Goal: Task Accomplishment & Management: Use online tool/utility

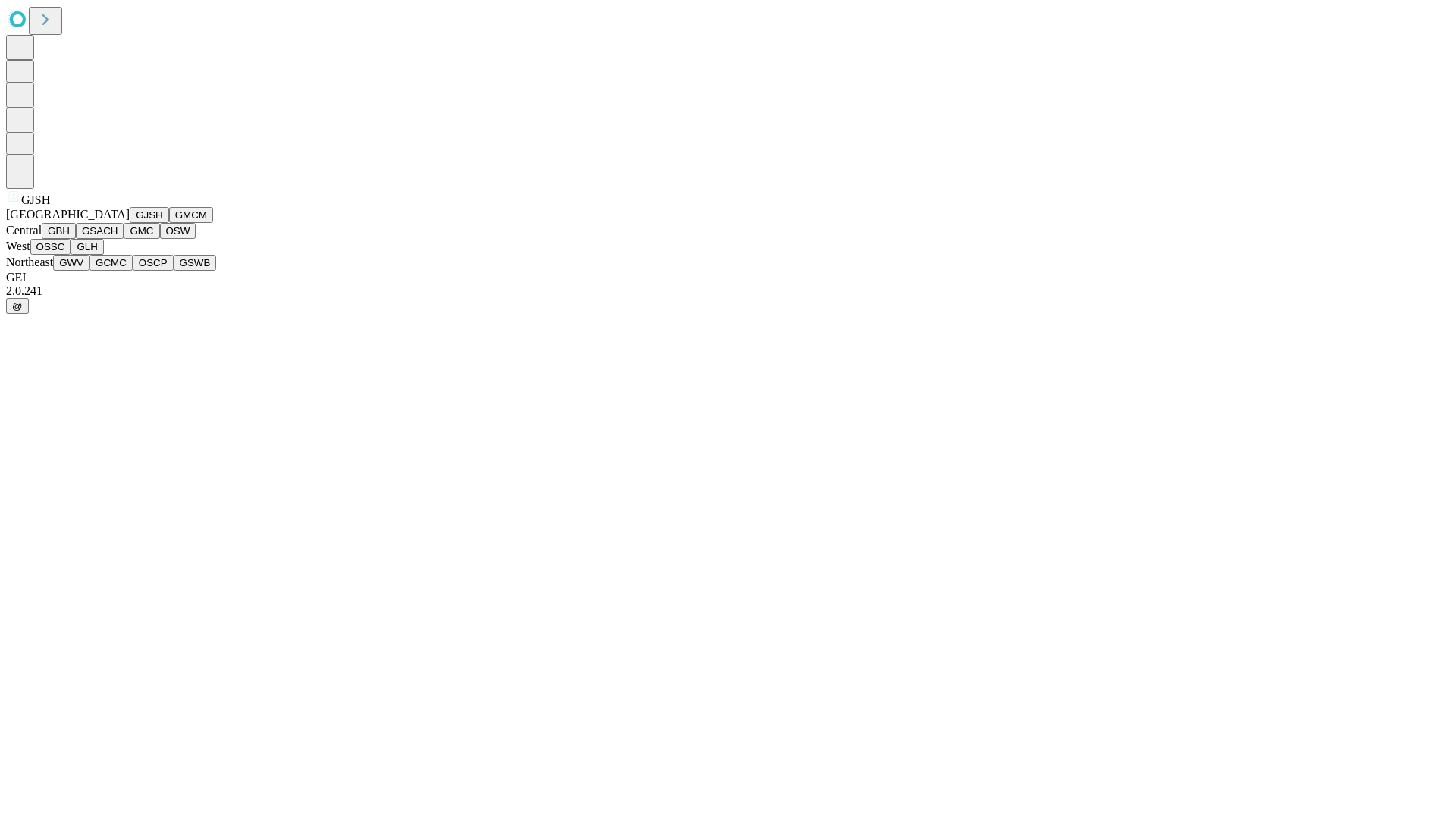
click at [130, 223] on button "GJSH" at bounding box center [149, 215] width 39 height 16
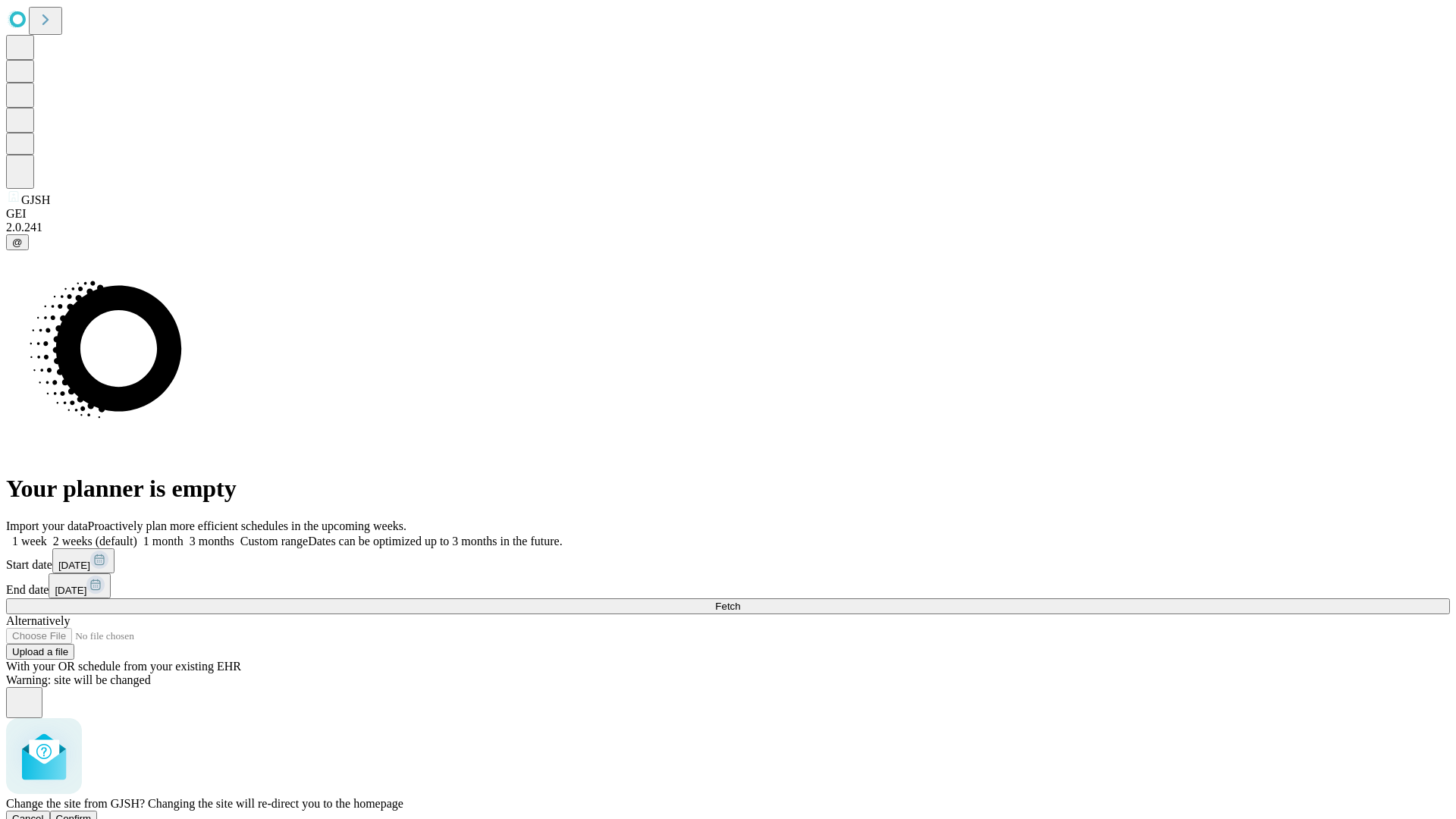
click at [92, 813] on span "Confirm" at bounding box center [74, 818] width 36 height 11
click at [47, 534] on label "1 week" at bounding box center [26, 540] width 41 height 13
click at [740, 601] on span "Fetch" at bounding box center [727, 606] width 25 height 11
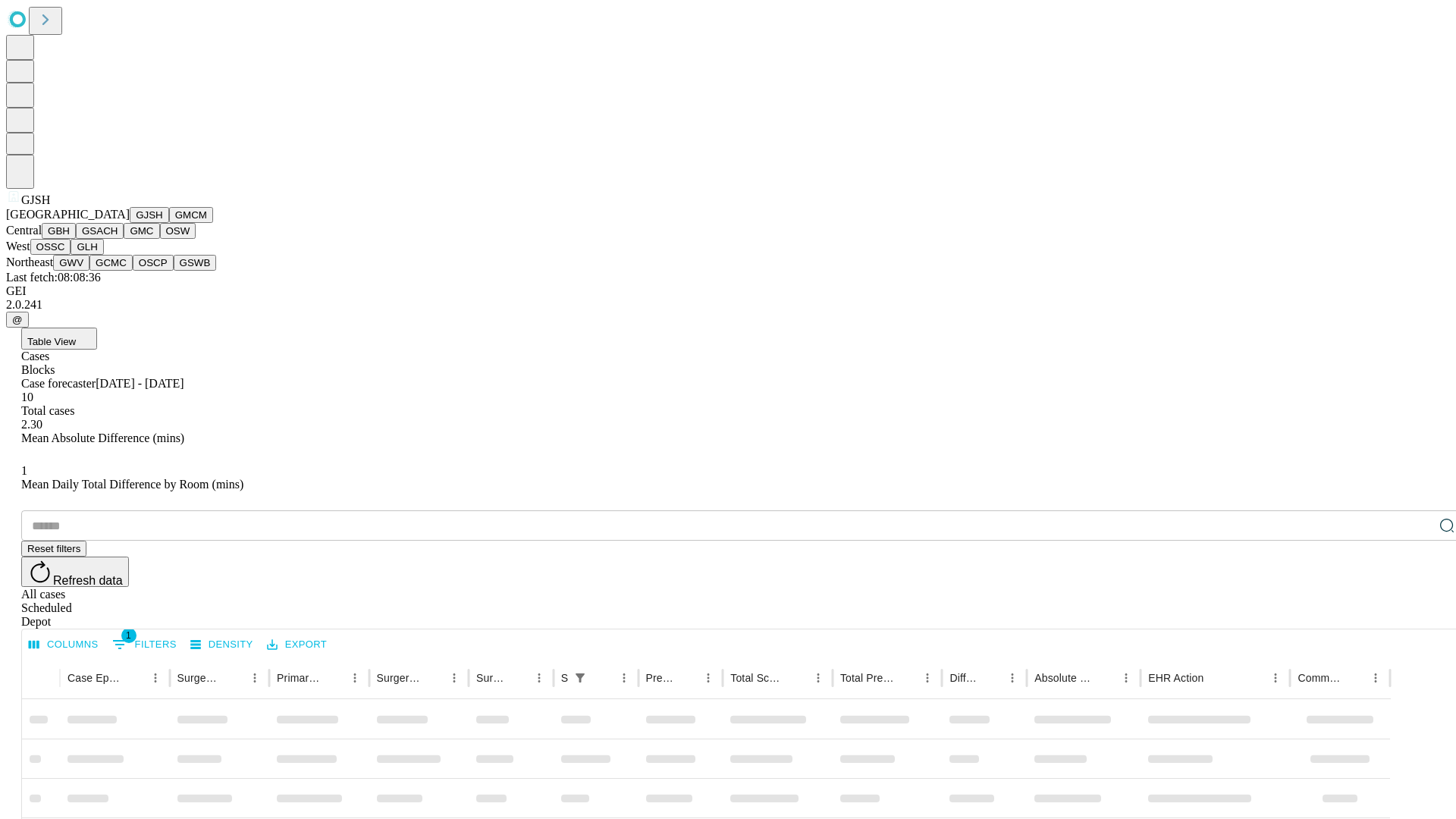
click at [169, 223] on button "GMCM" at bounding box center [191, 215] width 44 height 16
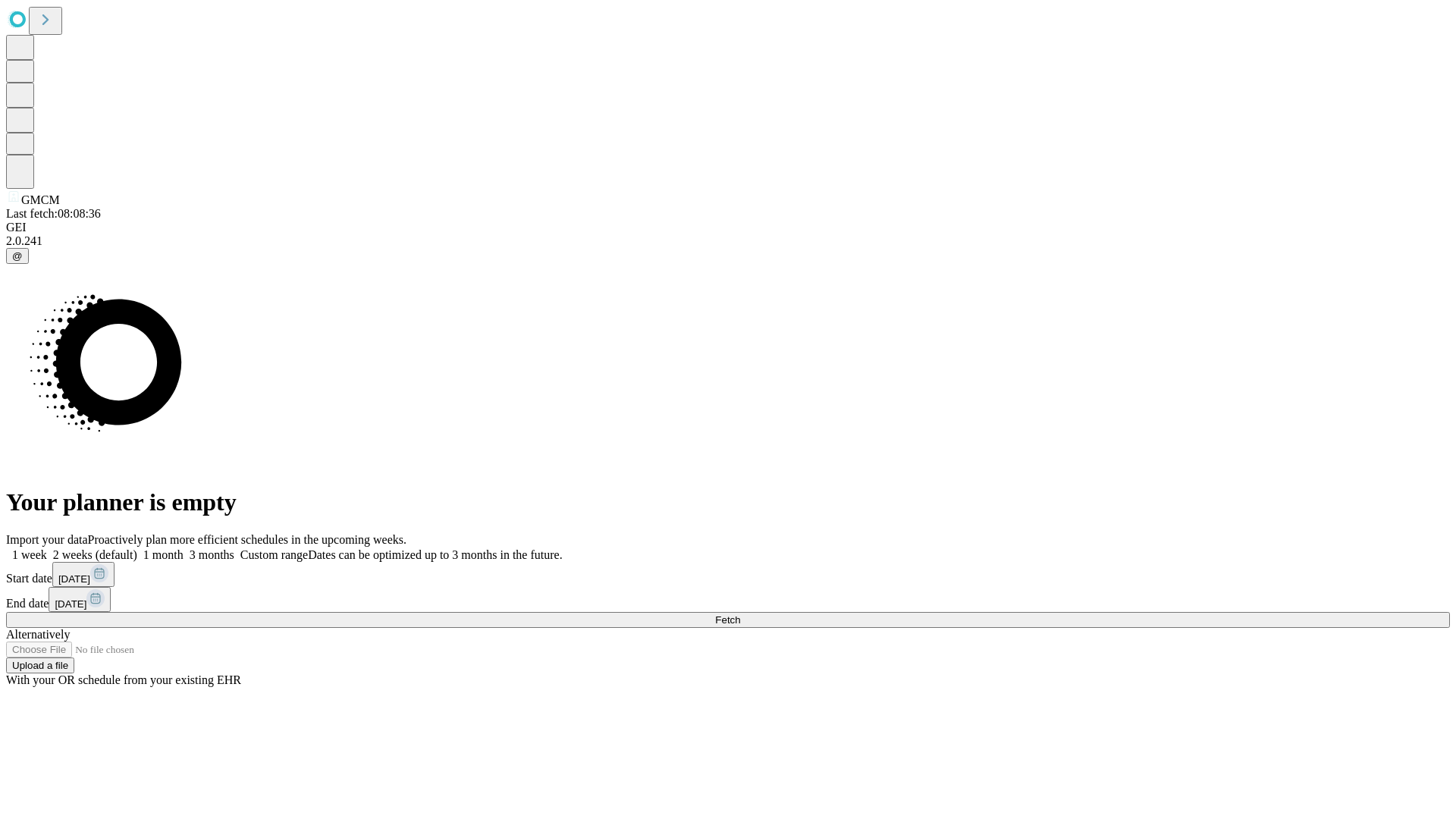
click at [47, 548] on label "1 week" at bounding box center [26, 554] width 41 height 13
click at [740, 614] on span "Fetch" at bounding box center [727, 620] width 25 height 11
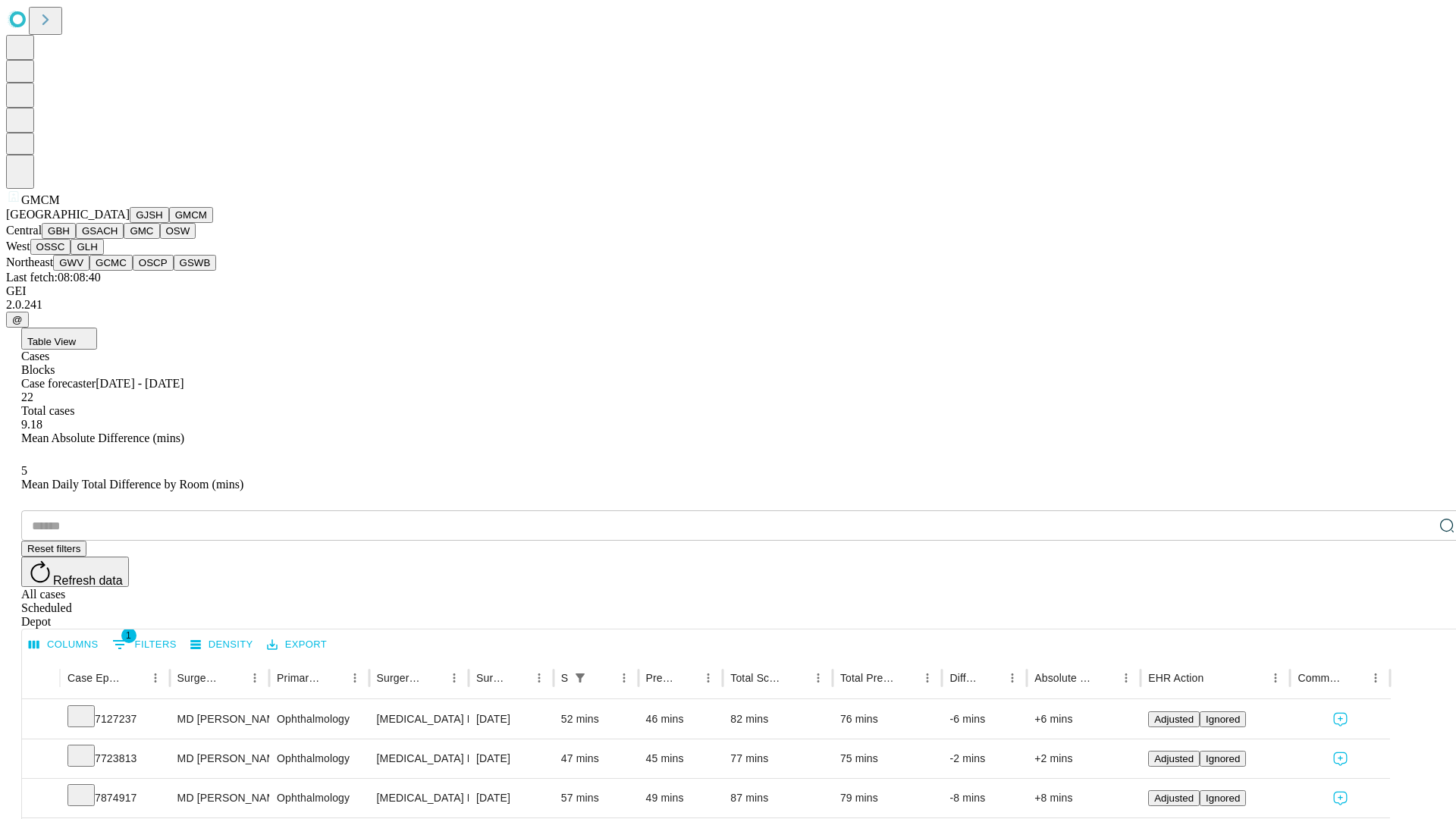
click at [76, 239] on button "GBH" at bounding box center [59, 231] width 34 height 16
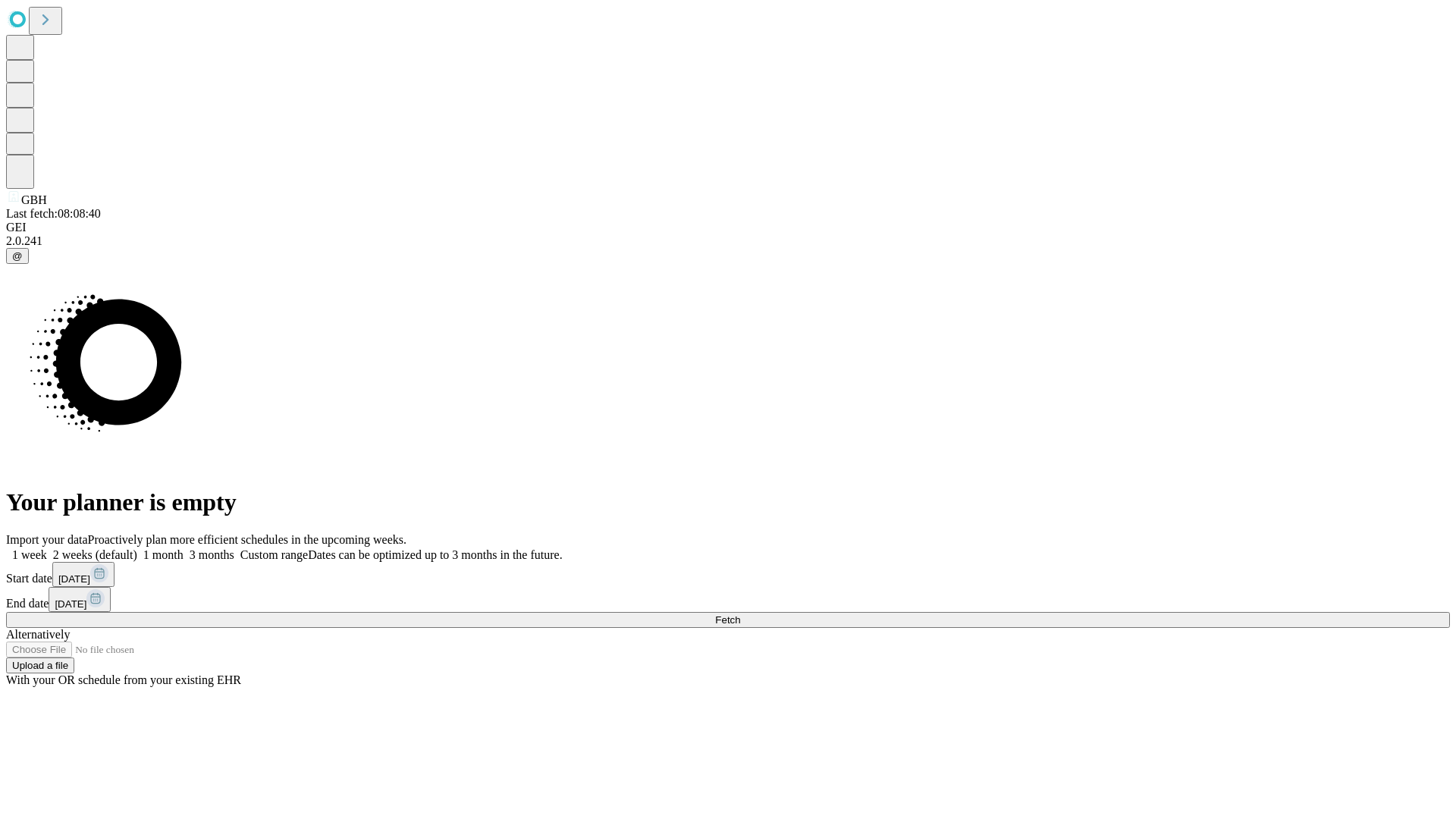
click at [47, 548] on label "1 week" at bounding box center [26, 554] width 41 height 13
click at [740, 614] on span "Fetch" at bounding box center [727, 620] width 25 height 11
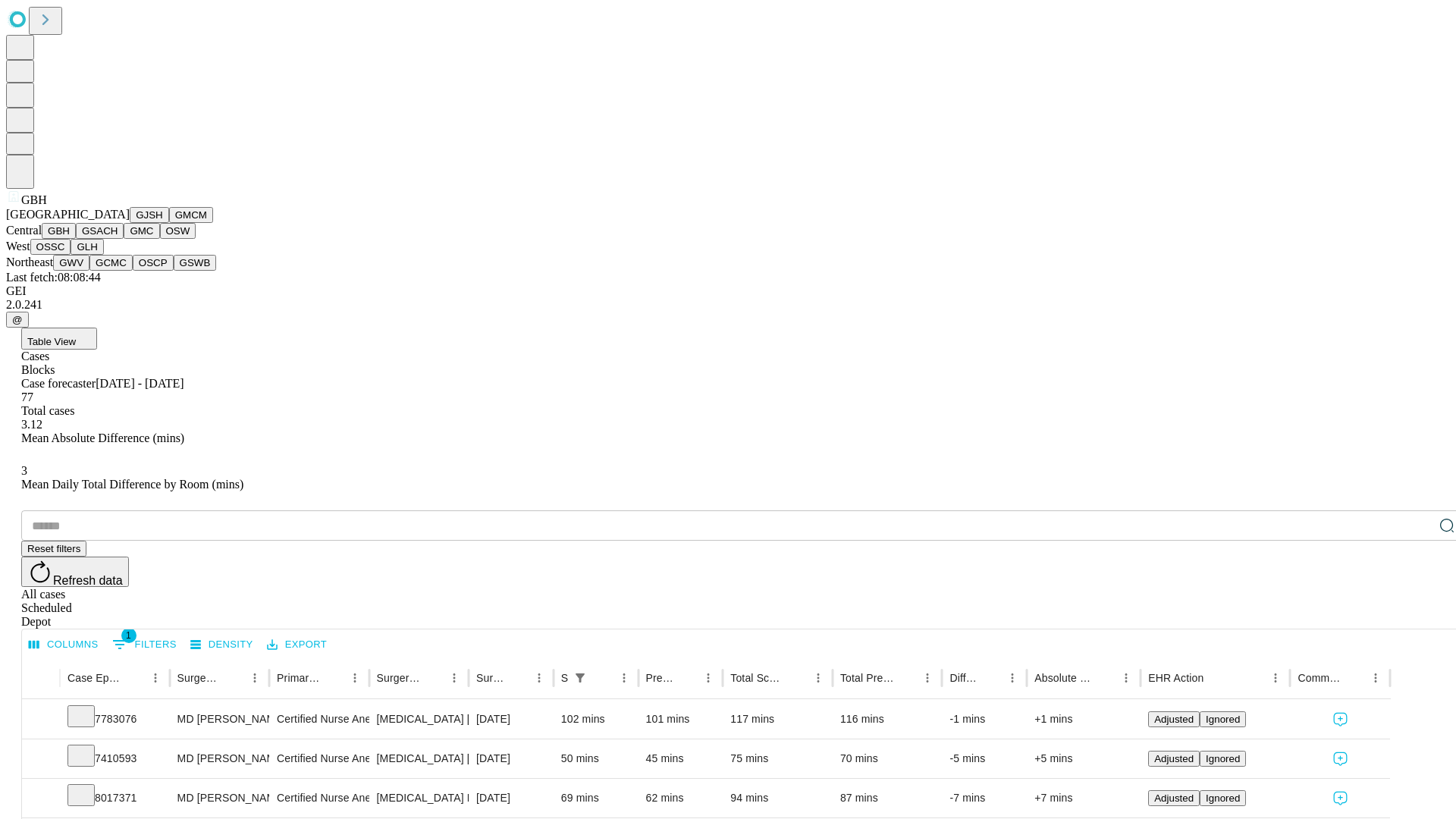
click at [118, 239] on button "GSACH" at bounding box center [100, 231] width 48 height 16
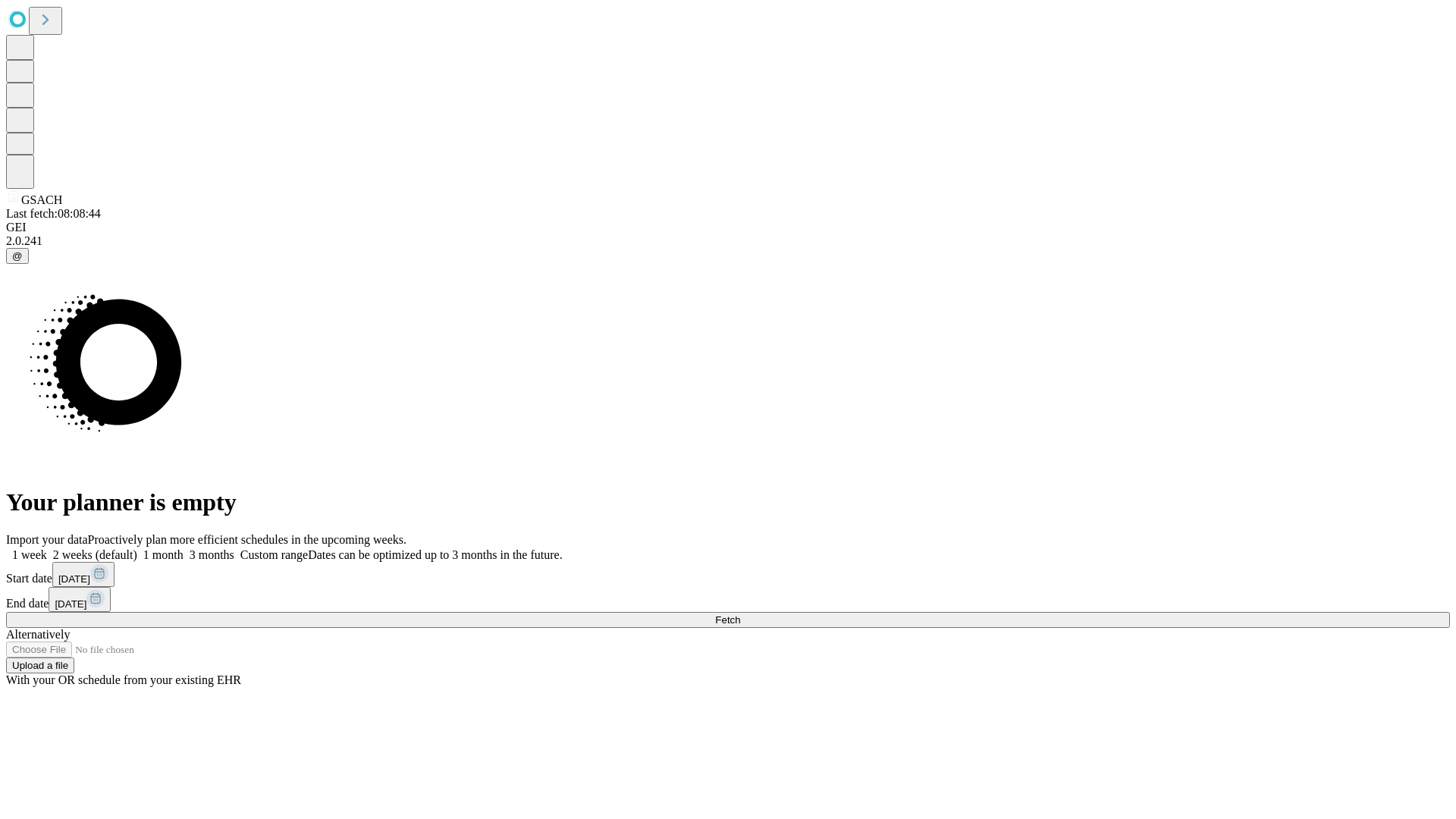
click at [47, 548] on label "1 week" at bounding box center [26, 554] width 41 height 13
click at [740, 614] on span "Fetch" at bounding box center [727, 620] width 25 height 11
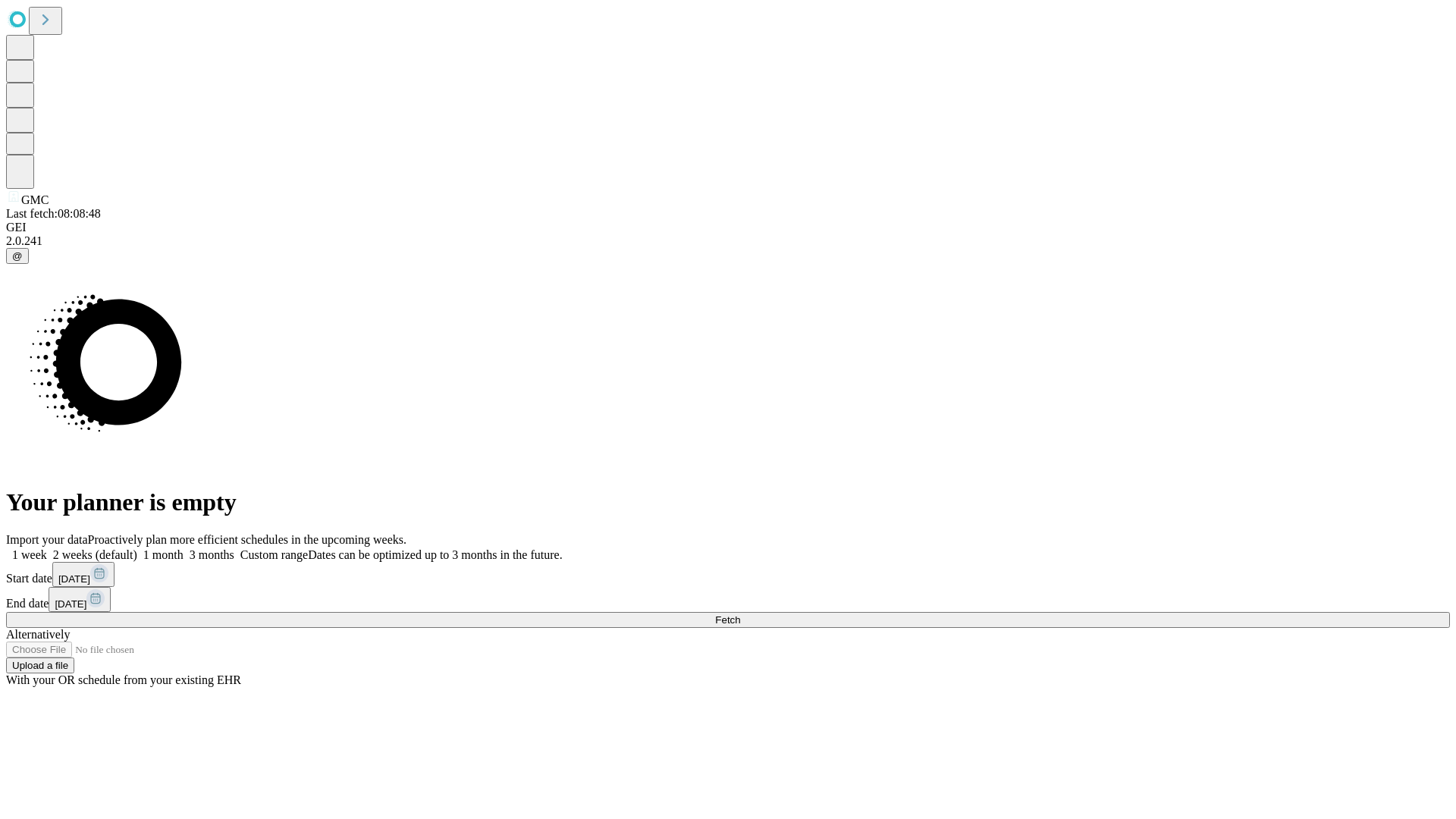
click at [47, 548] on label "1 week" at bounding box center [26, 554] width 41 height 13
click at [740, 614] on span "Fetch" at bounding box center [727, 620] width 25 height 11
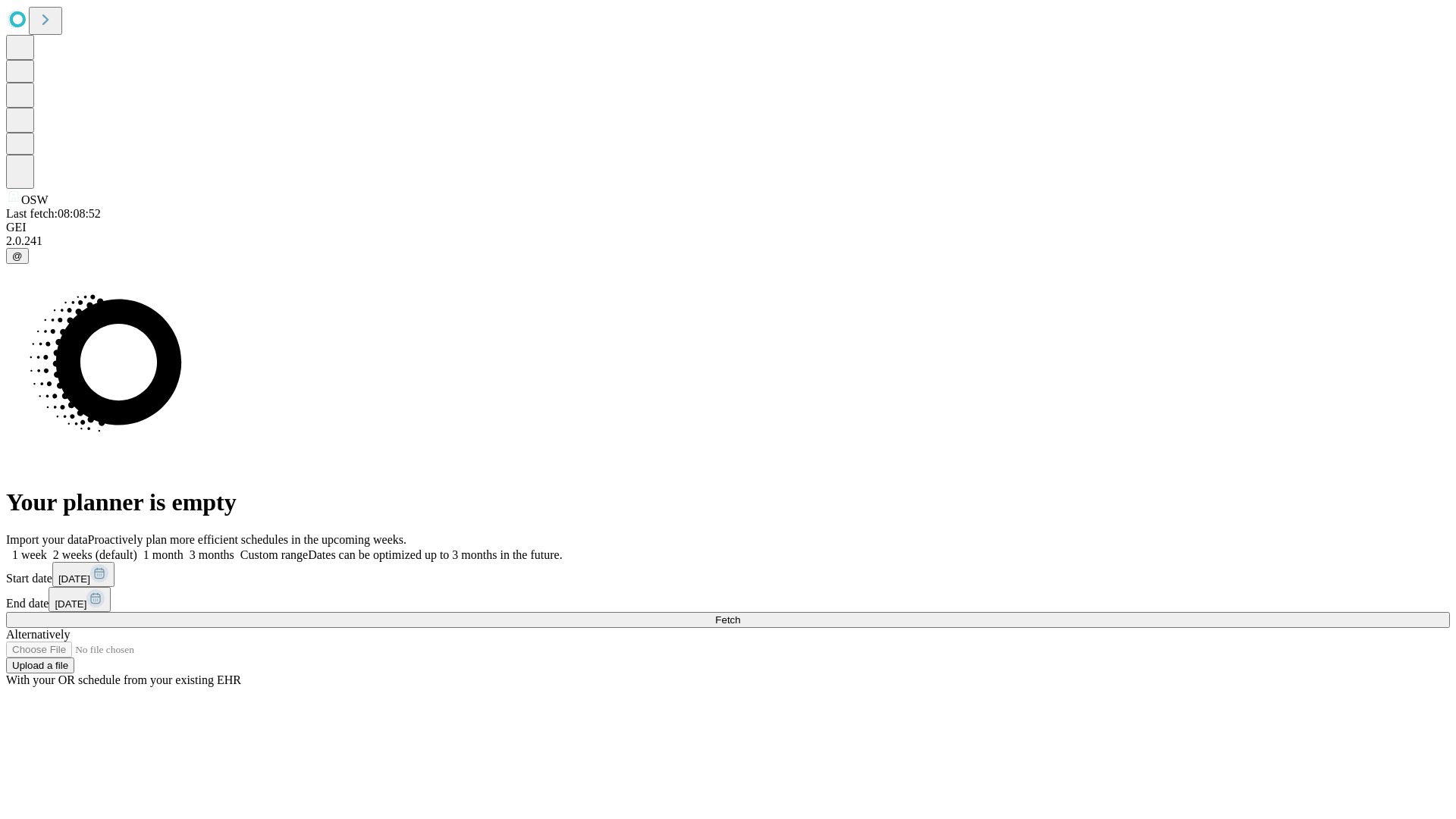
click at [47, 548] on label "1 week" at bounding box center [26, 554] width 41 height 13
click at [740, 614] on span "Fetch" at bounding box center [727, 620] width 25 height 11
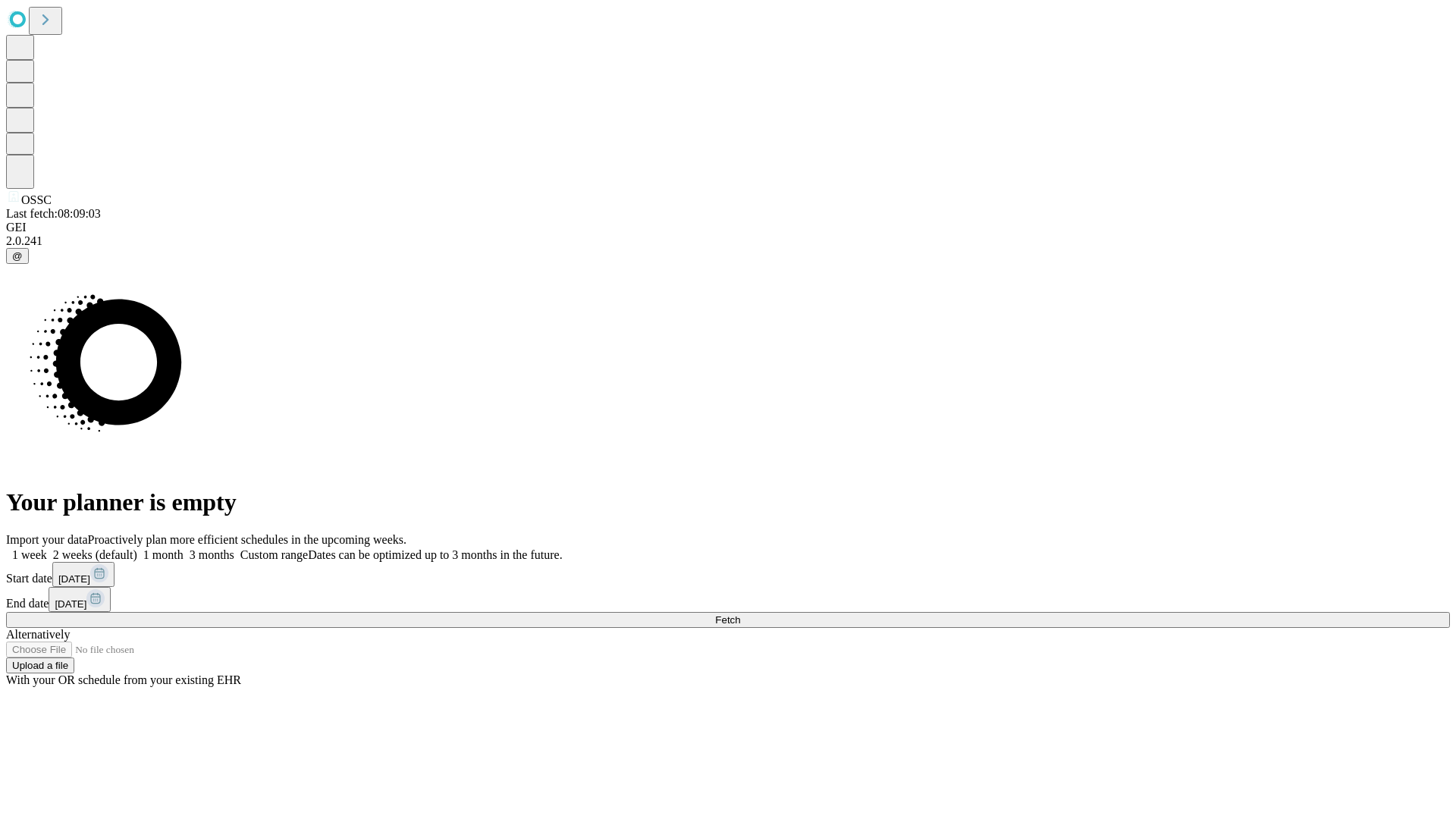
click at [47, 548] on label "1 week" at bounding box center [26, 554] width 41 height 13
click at [740, 614] on span "Fetch" at bounding box center [727, 620] width 25 height 11
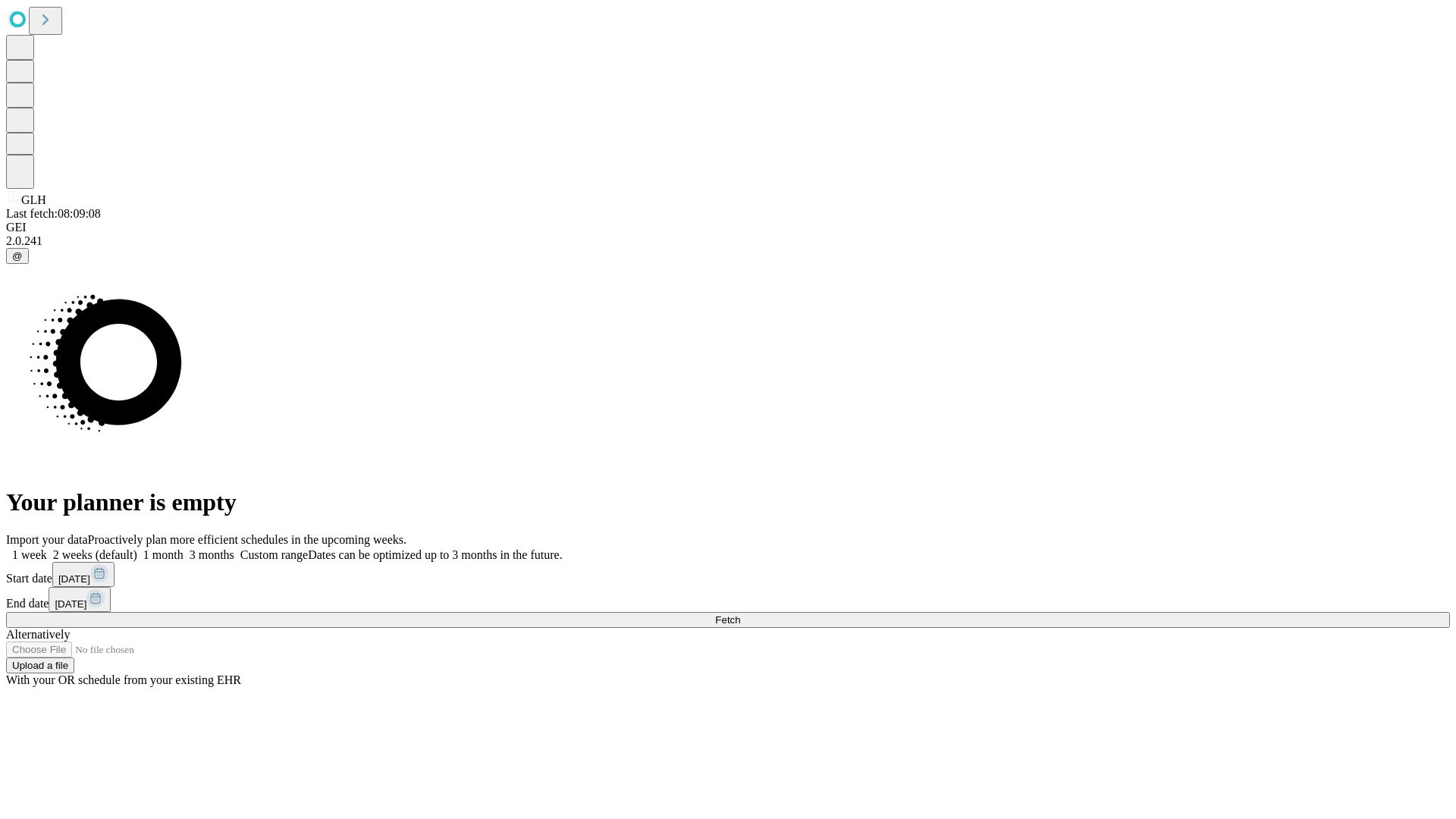
click at [47, 548] on label "1 week" at bounding box center [26, 554] width 41 height 13
click at [740, 614] on span "Fetch" at bounding box center [727, 620] width 25 height 11
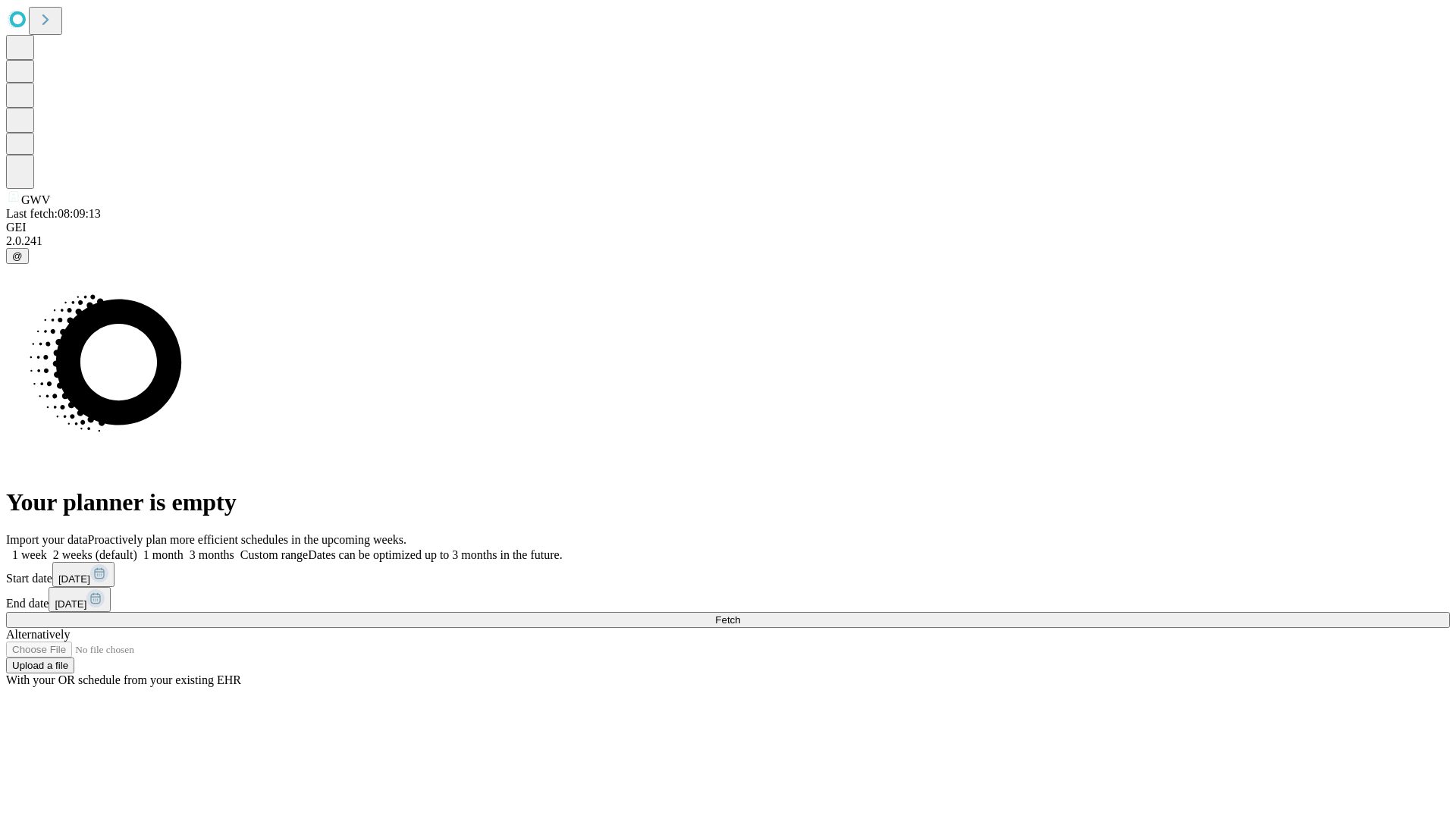
click at [47, 548] on label "1 week" at bounding box center [26, 554] width 41 height 13
click at [740, 614] on span "Fetch" at bounding box center [727, 620] width 25 height 11
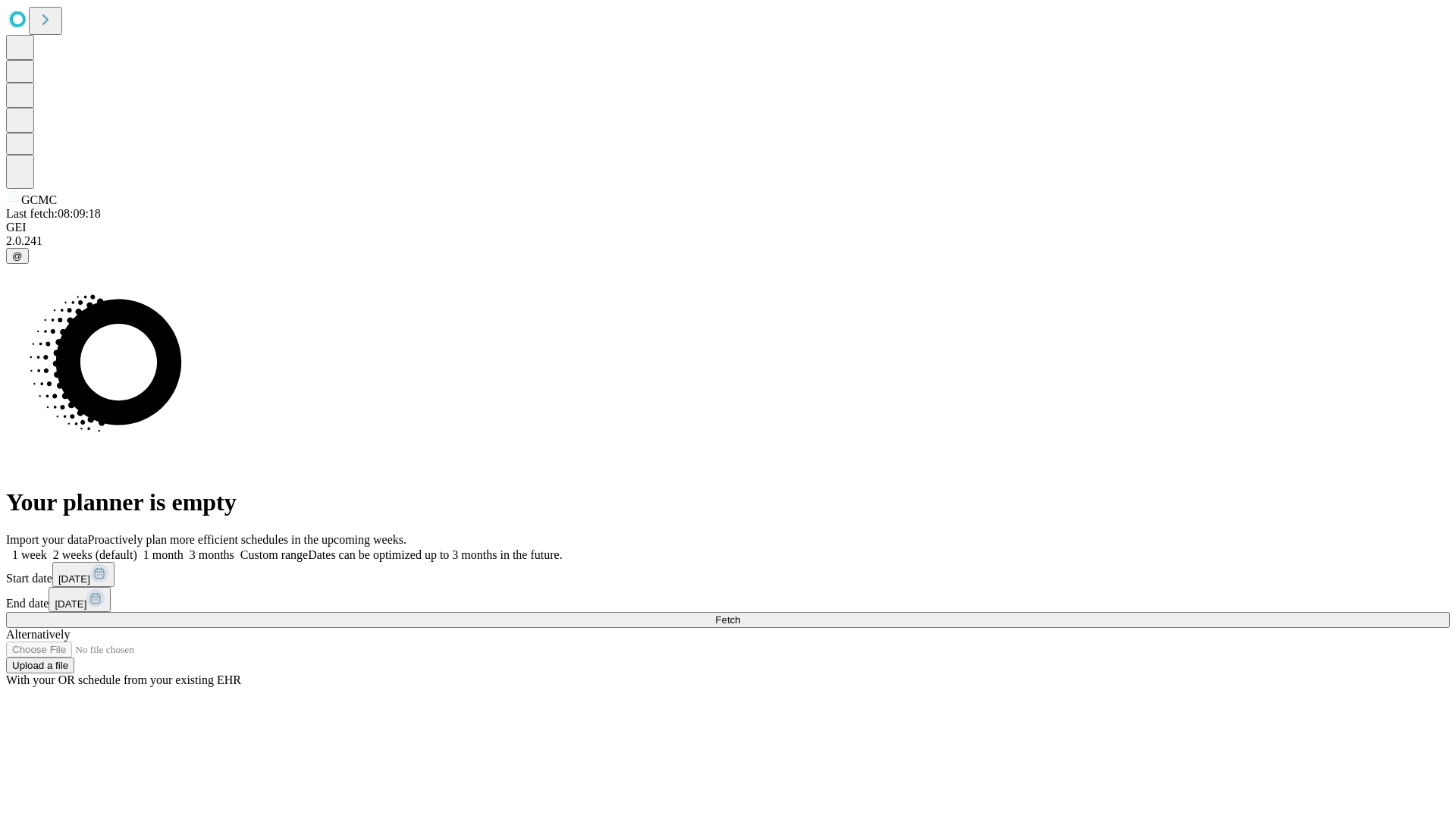
click at [47, 548] on label "1 week" at bounding box center [26, 554] width 41 height 13
click at [740, 614] on span "Fetch" at bounding box center [727, 620] width 25 height 11
